Goal: Task Accomplishment & Management: Complete application form

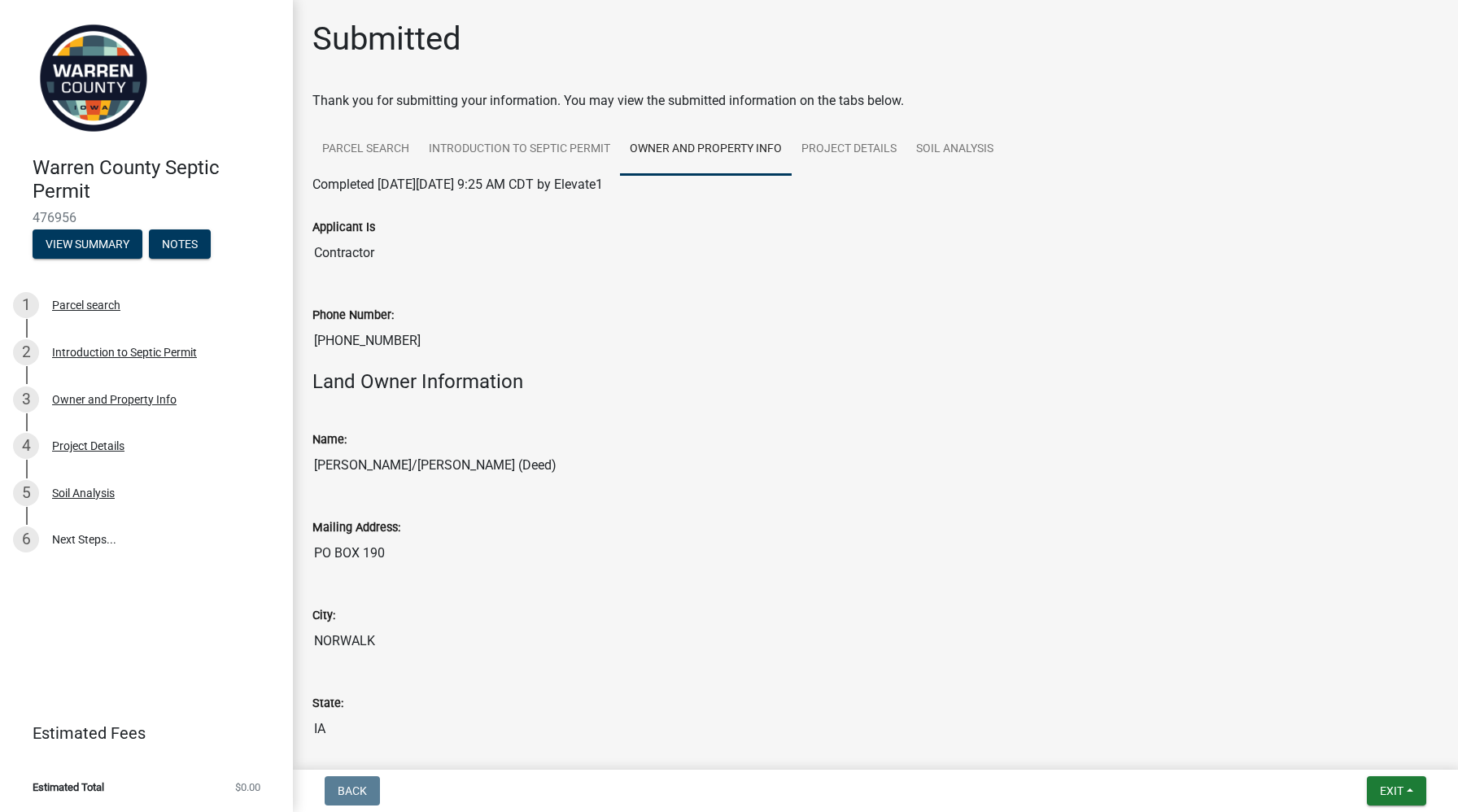
scroll to position [240, 0]
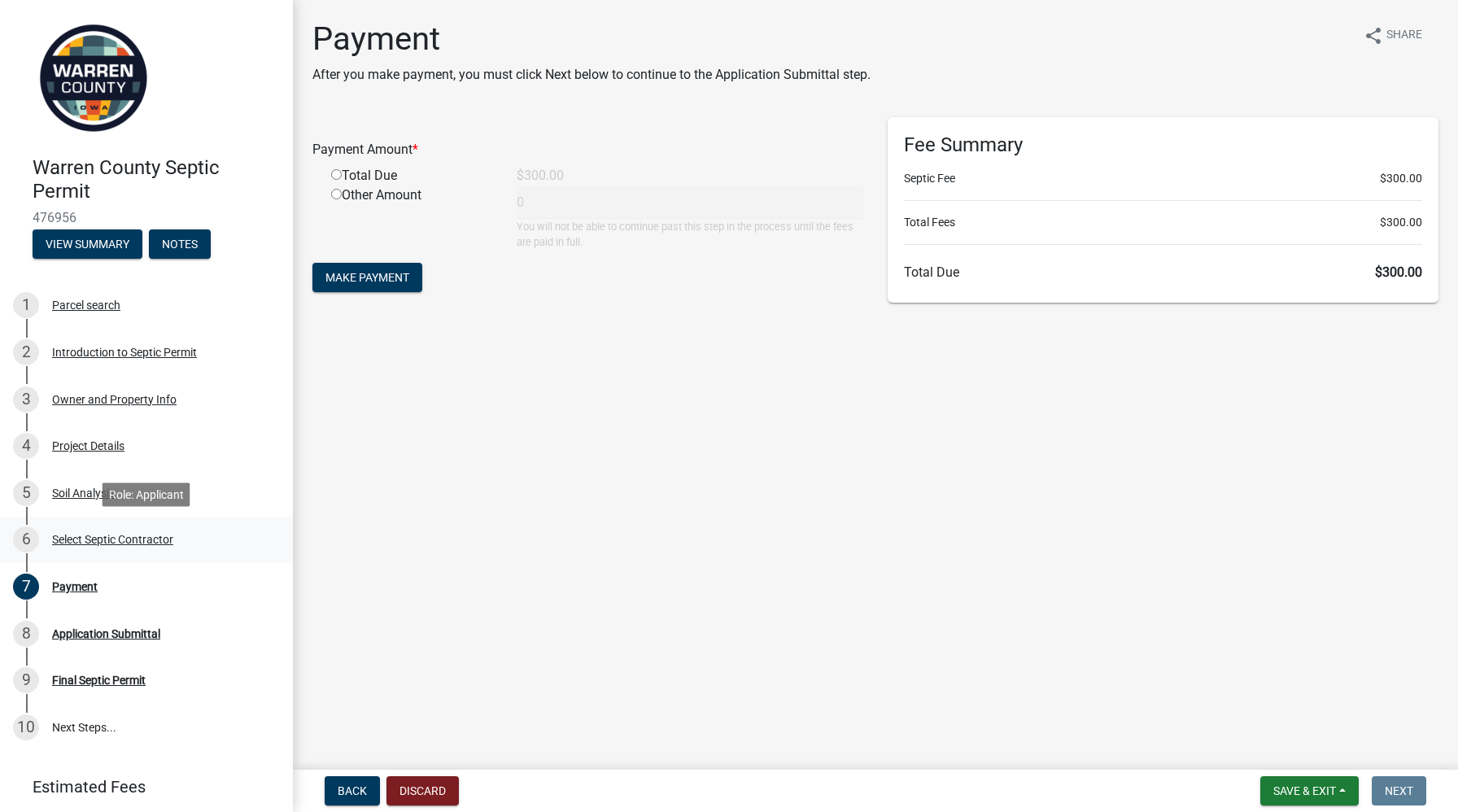
click at [159, 535] on div "Select Septic Contractor" at bounding box center [112, 539] width 121 height 12
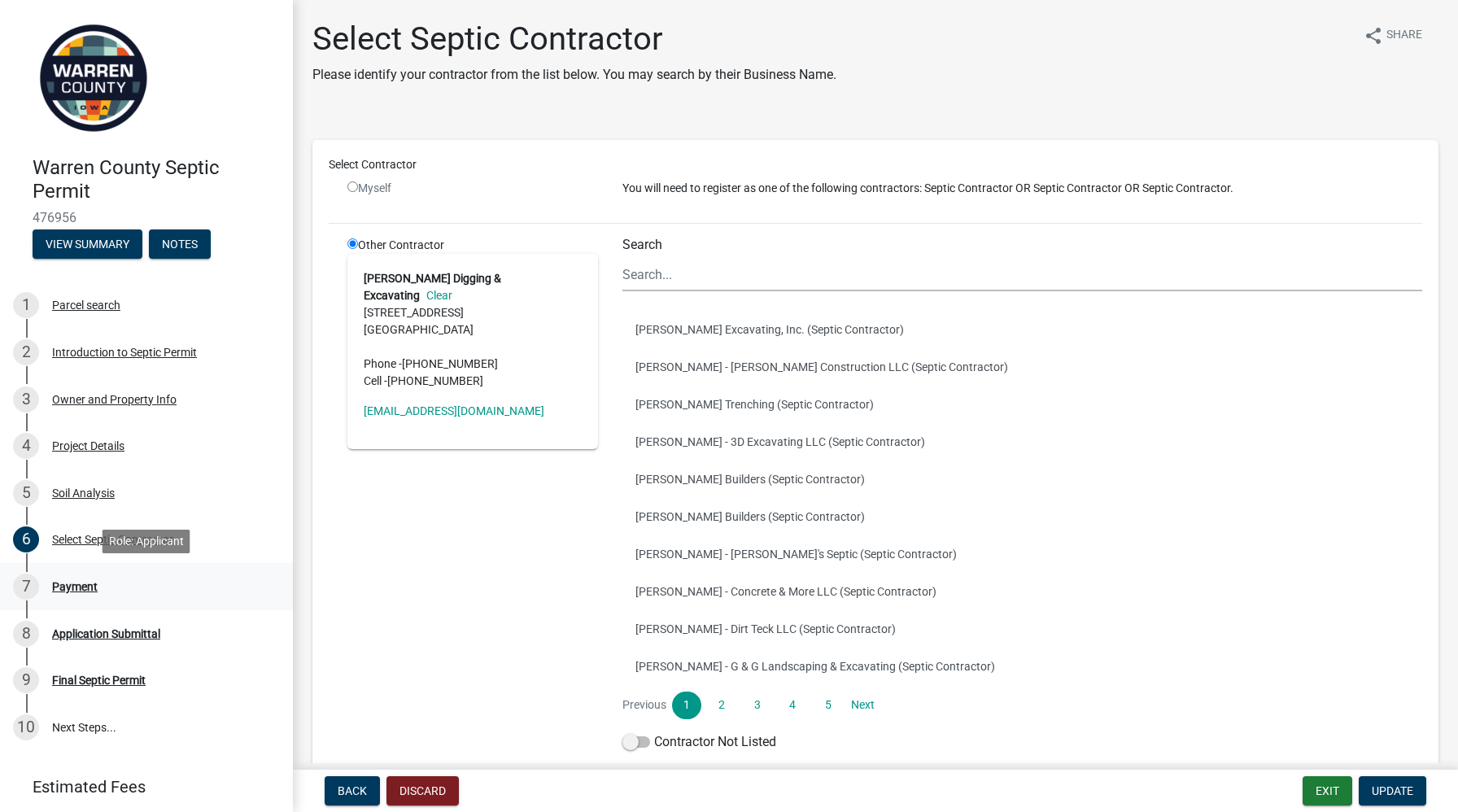
click at [69, 586] on div "Payment" at bounding box center [74, 586] width 45 height 12
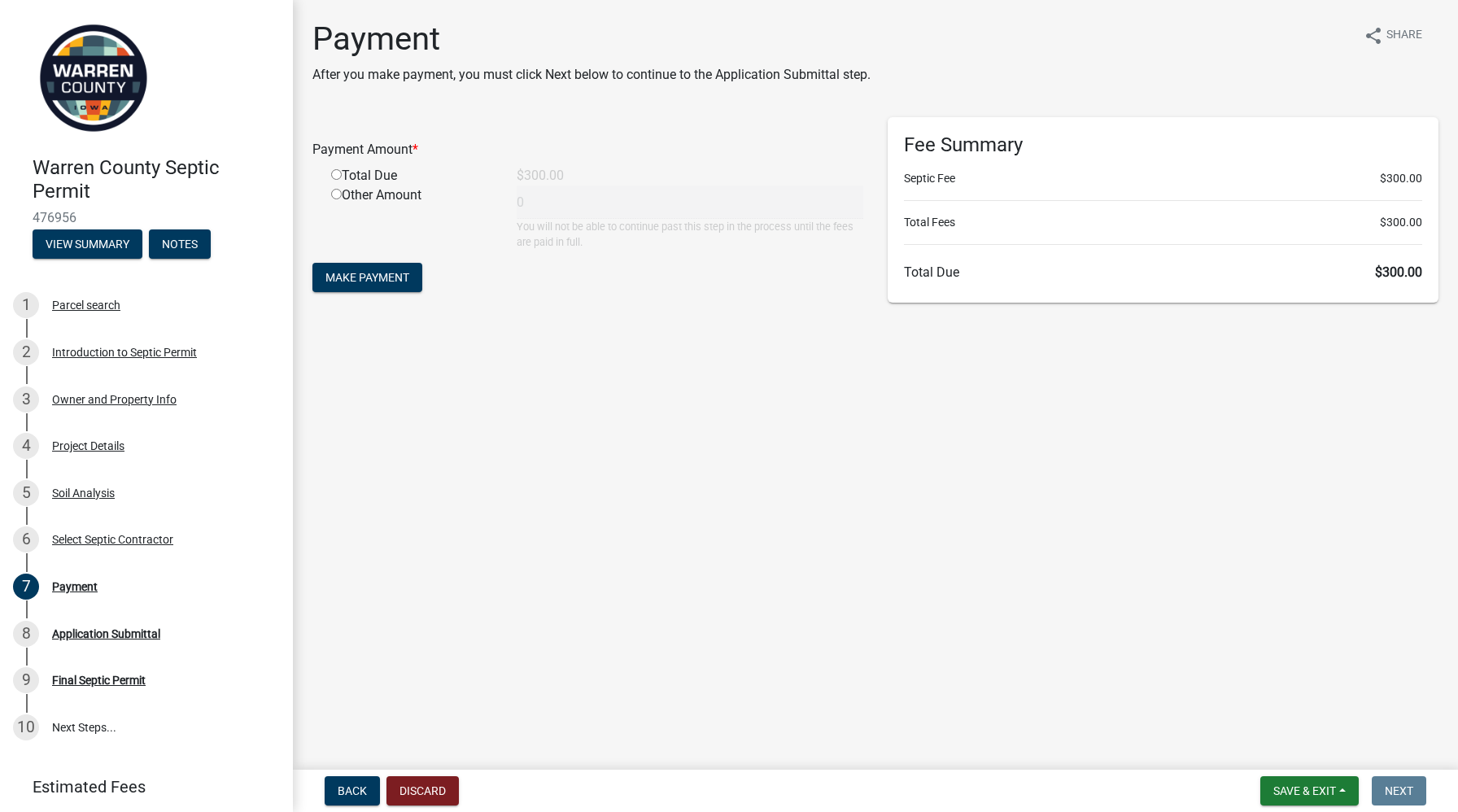
click at [336, 171] on input "radio" at bounding box center [336, 174] width 11 height 11
radio input "true"
type input "300"
click at [366, 276] on span "Make Payment" at bounding box center [367, 278] width 84 height 13
